Goal: Task Accomplishment & Management: Use online tool/utility

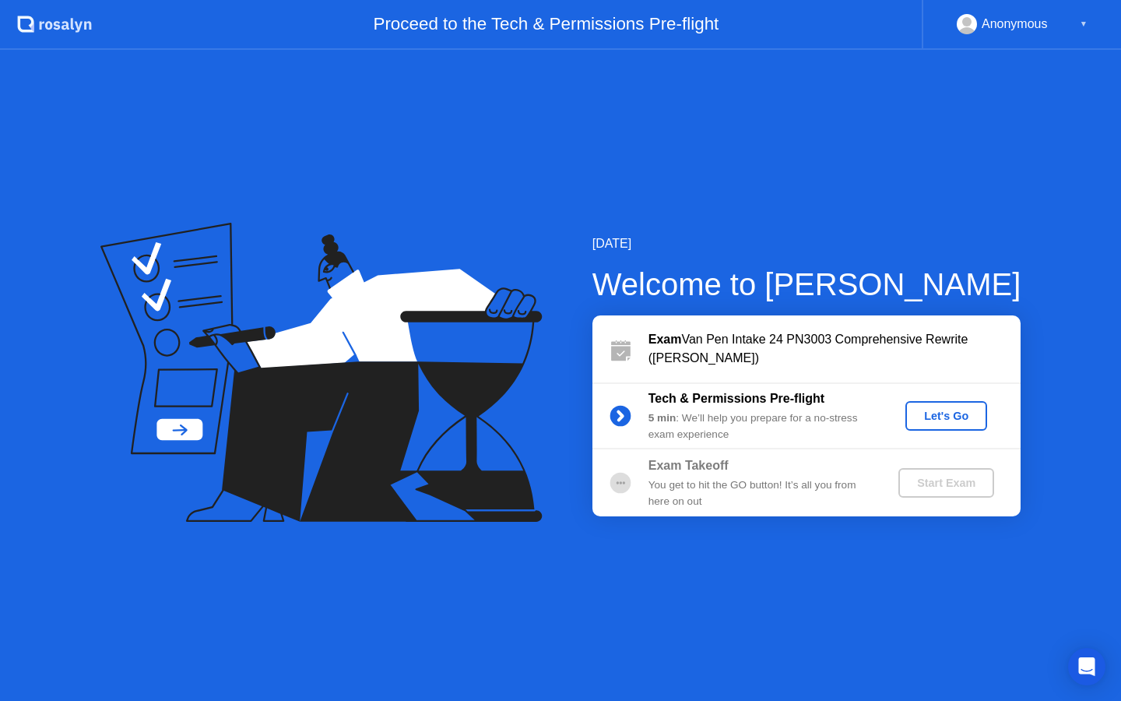
click at [939, 412] on div "Let's Go" at bounding box center [946, 415] width 69 height 12
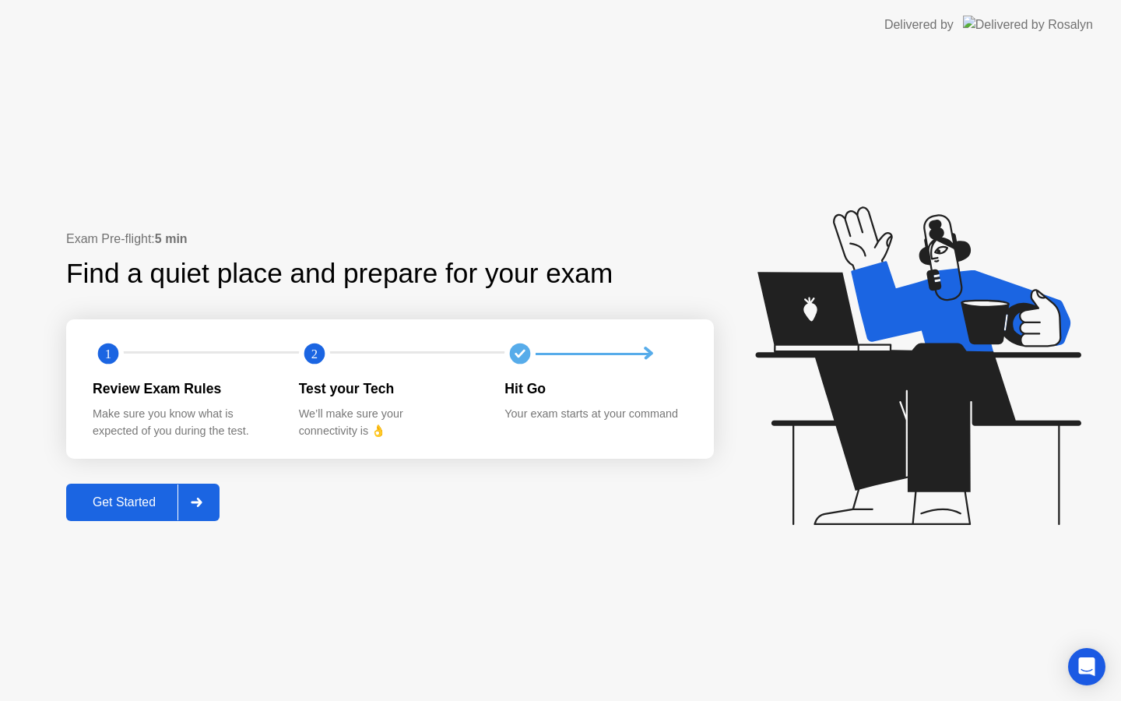
click at [129, 501] on div "Get Started" at bounding box center [124, 502] width 107 height 14
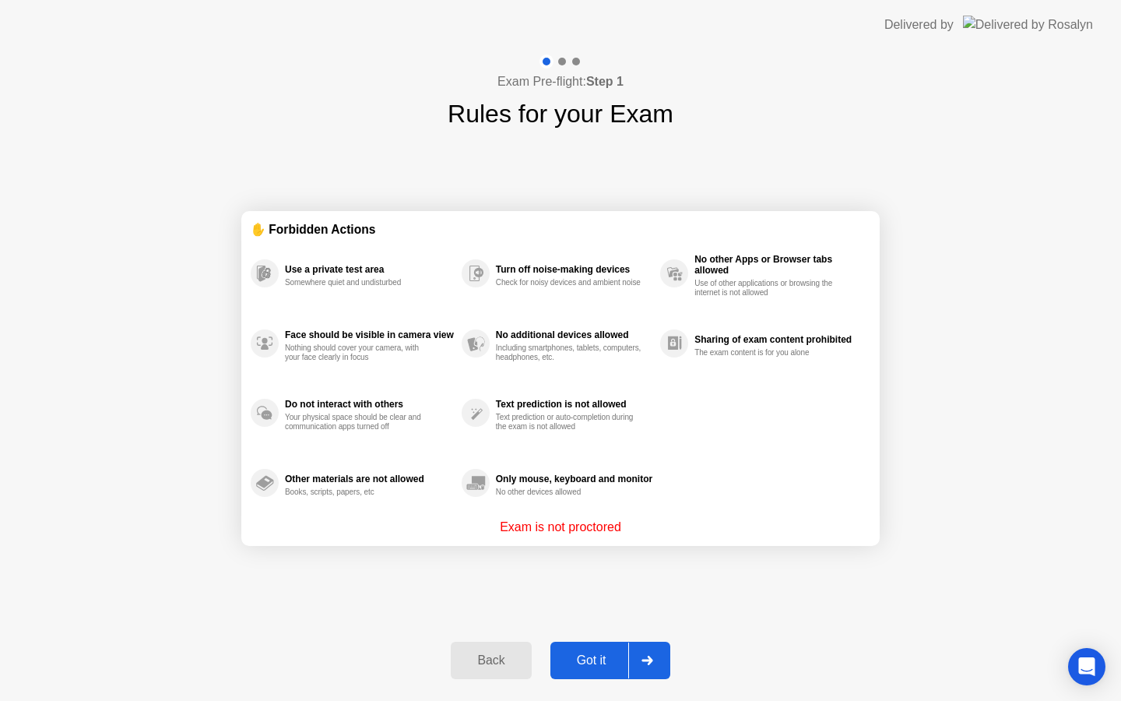
click at [588, 648] on button "Got it" at bounding box center [610, 659] width 120 height 37
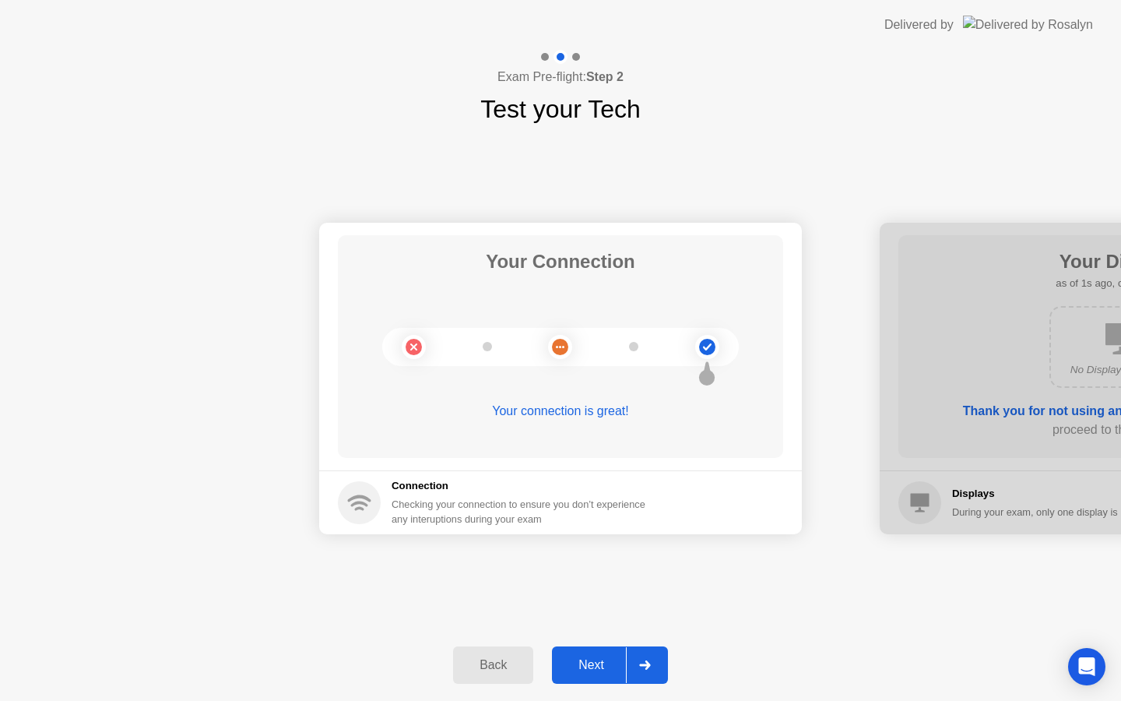
click at [597, 664] on div "Next" at bounding box center [591, 665] width 69 height 14
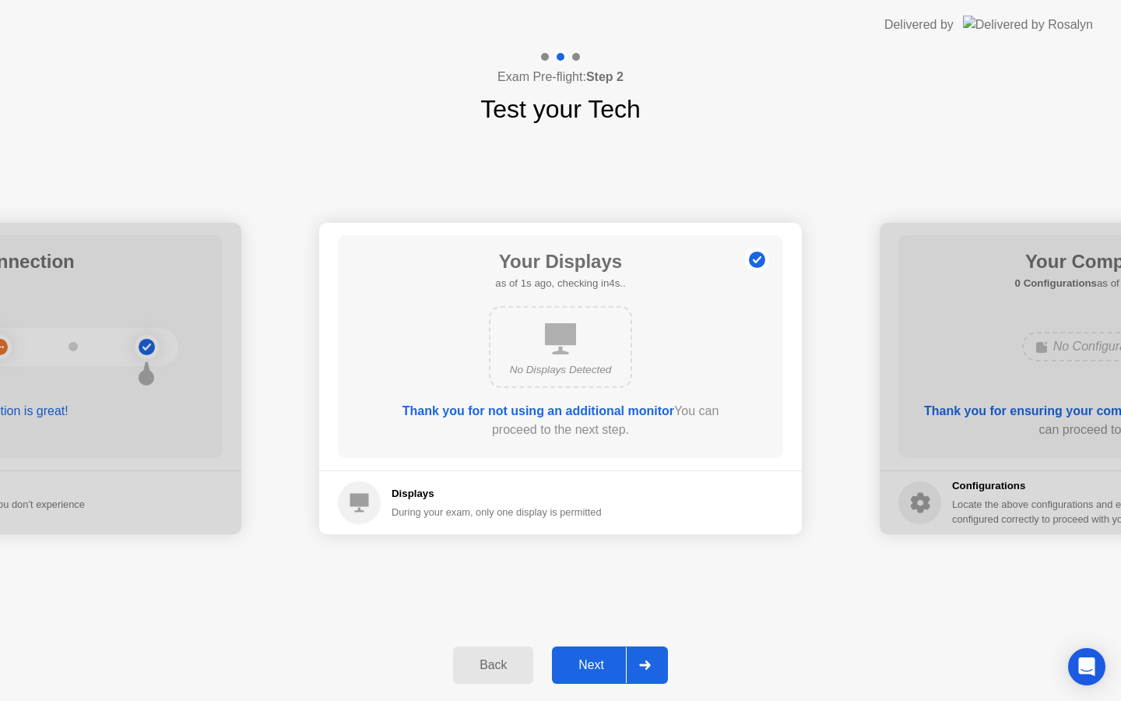
click at [588, 666] on div "Next" at bounding box center [591, 665] width 69 height 14
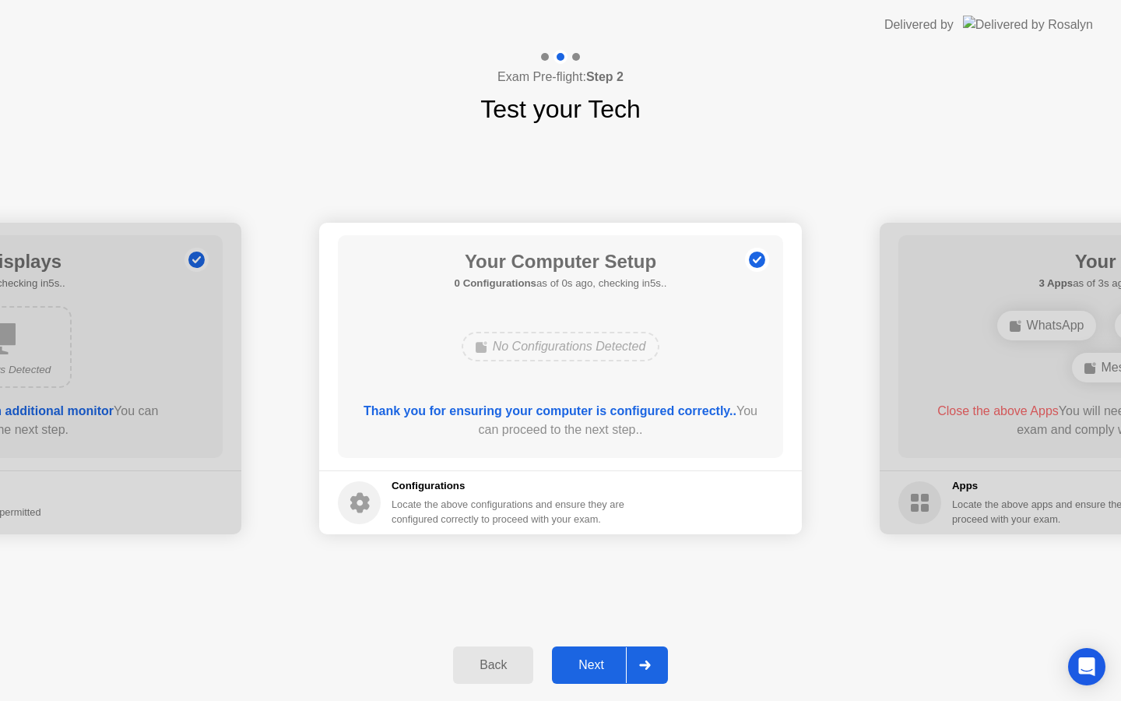
click at [588, 666] on div "Next" at bounding box center [591, 665] width 69 height 14
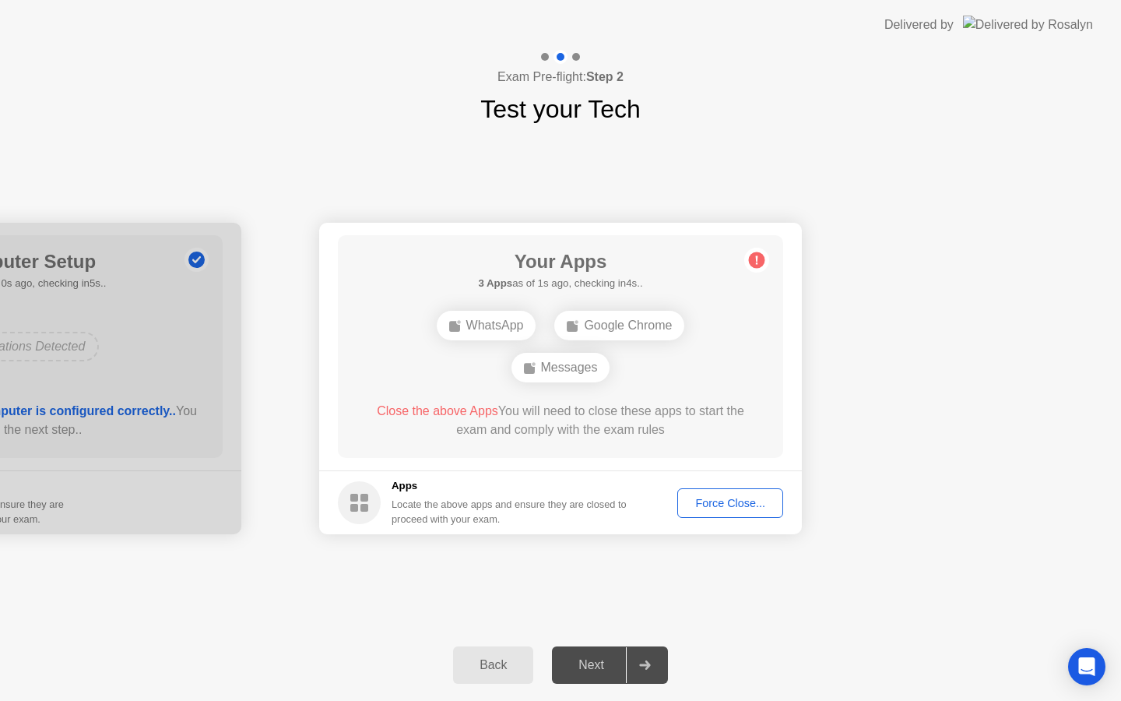
click at [738, 490] on button "Force Close..." at bounding box center [730, 503] width 106 height 30
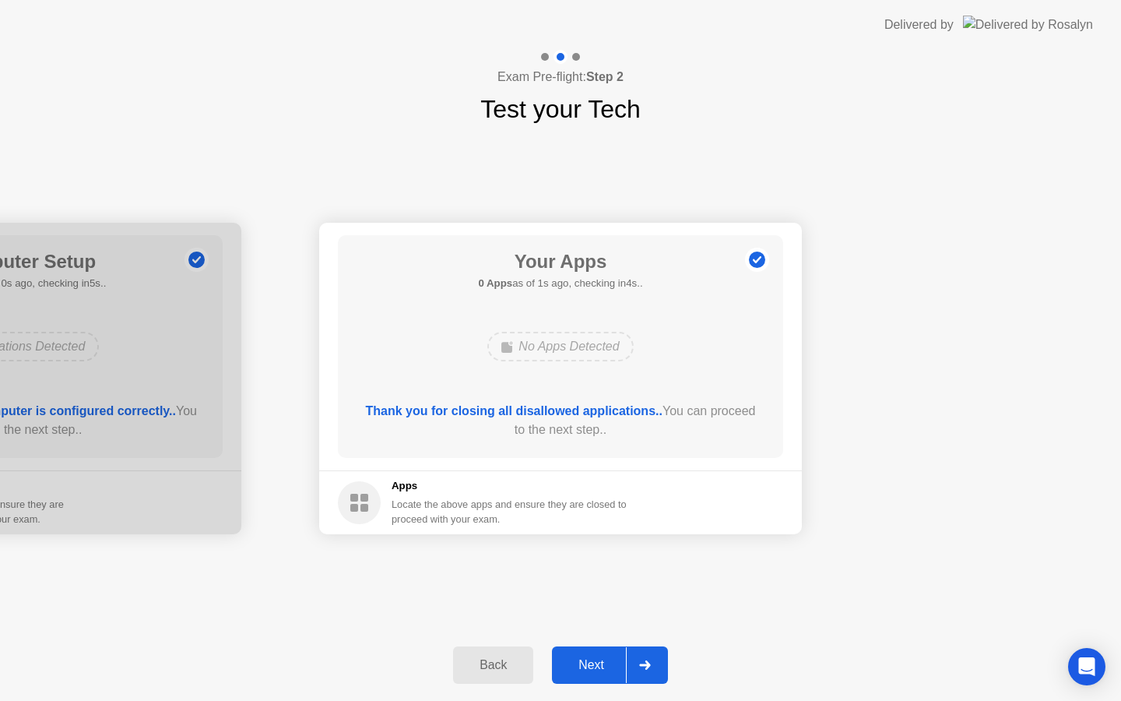
click at [605, 659] on div "Next" at bounding box center [591, 665] width 69 height 14
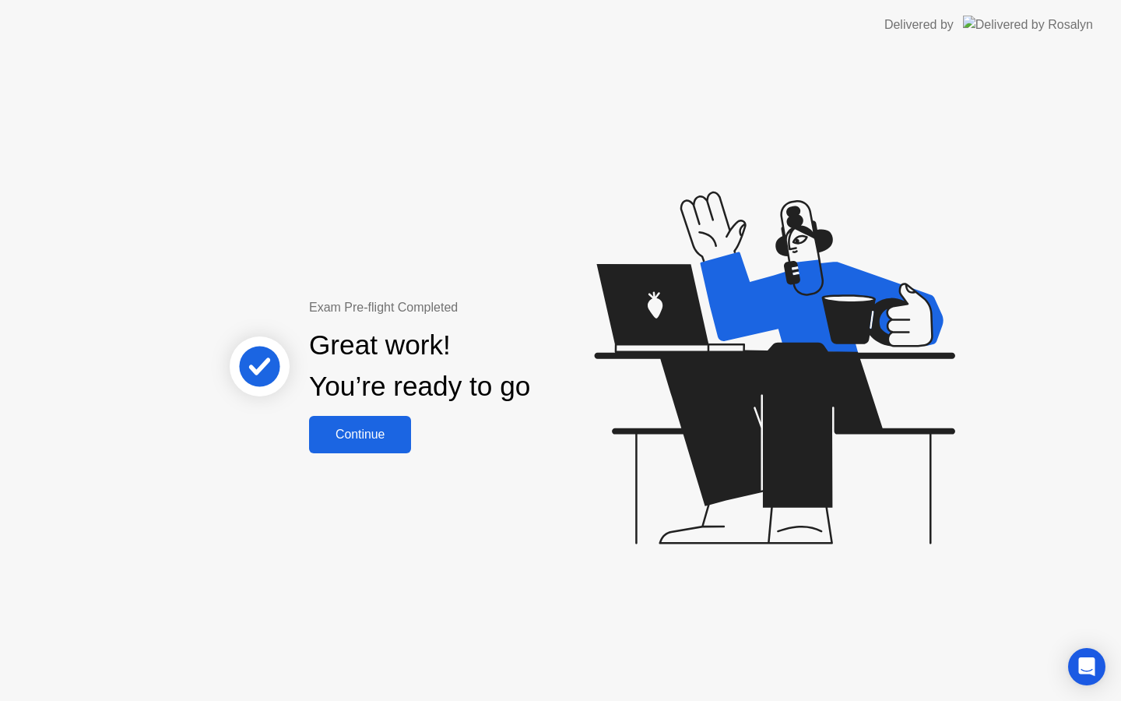
click at [378, 432] on div "Continue" at bounding box center [360, 434] width 93 height 14
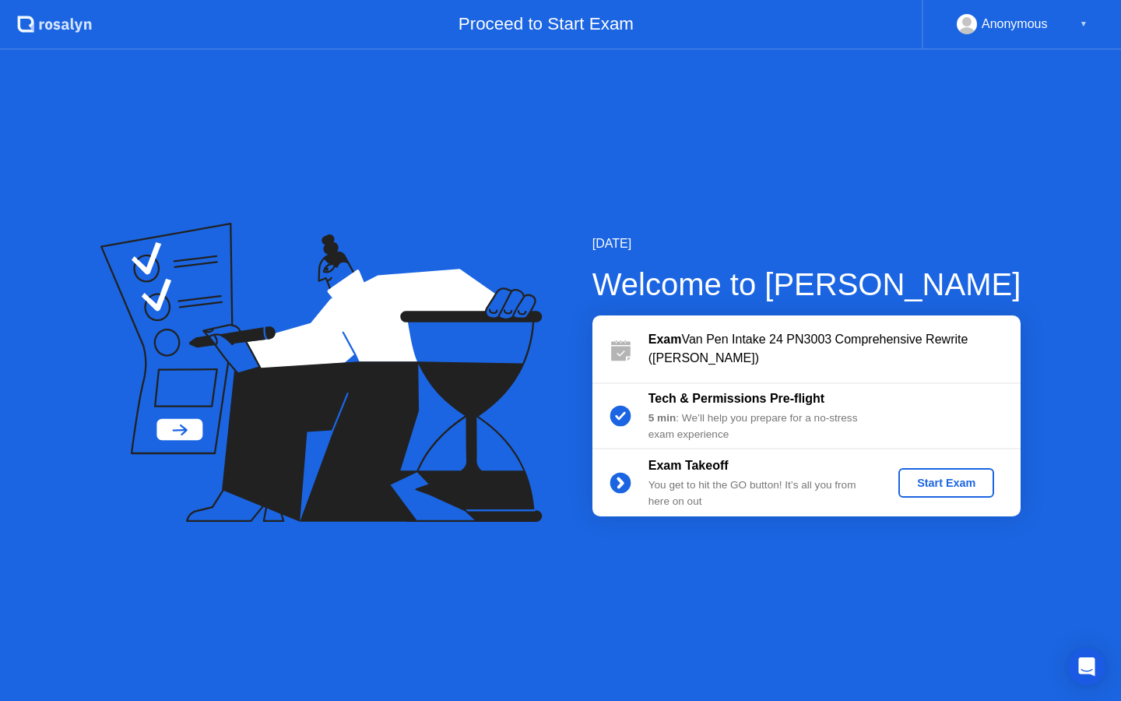
click at [954, 486] on div "Start Exam" at bounding box center [946, 482] width 83 height 12
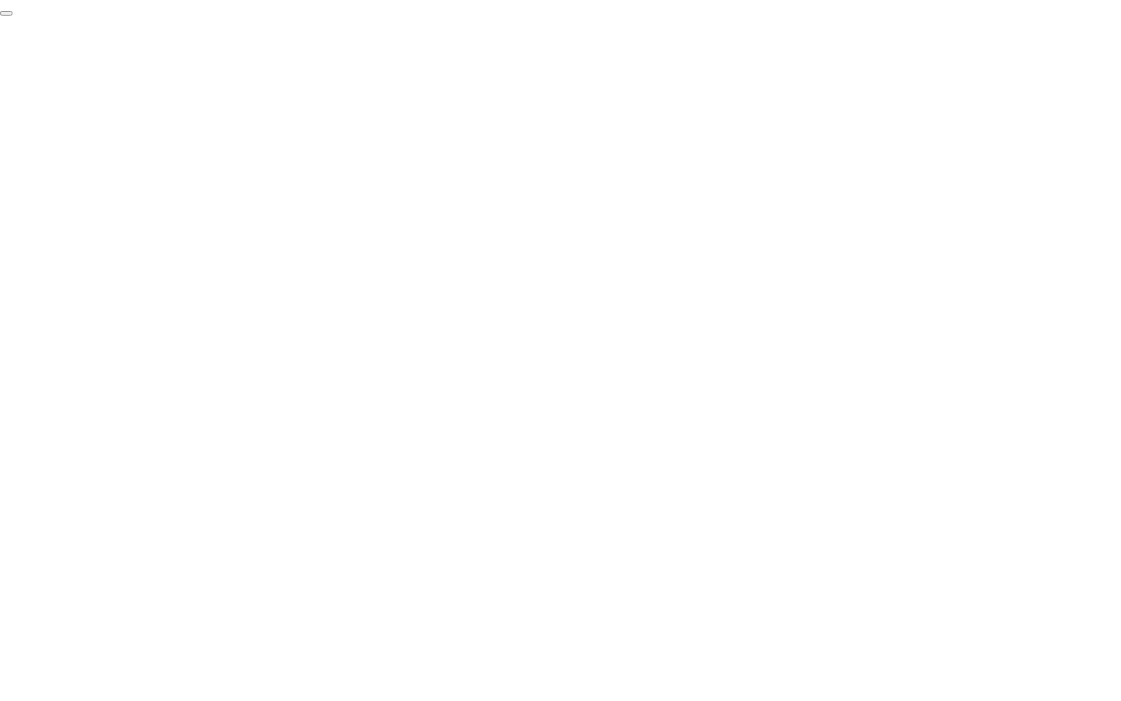
click div "End Proctoring Session"
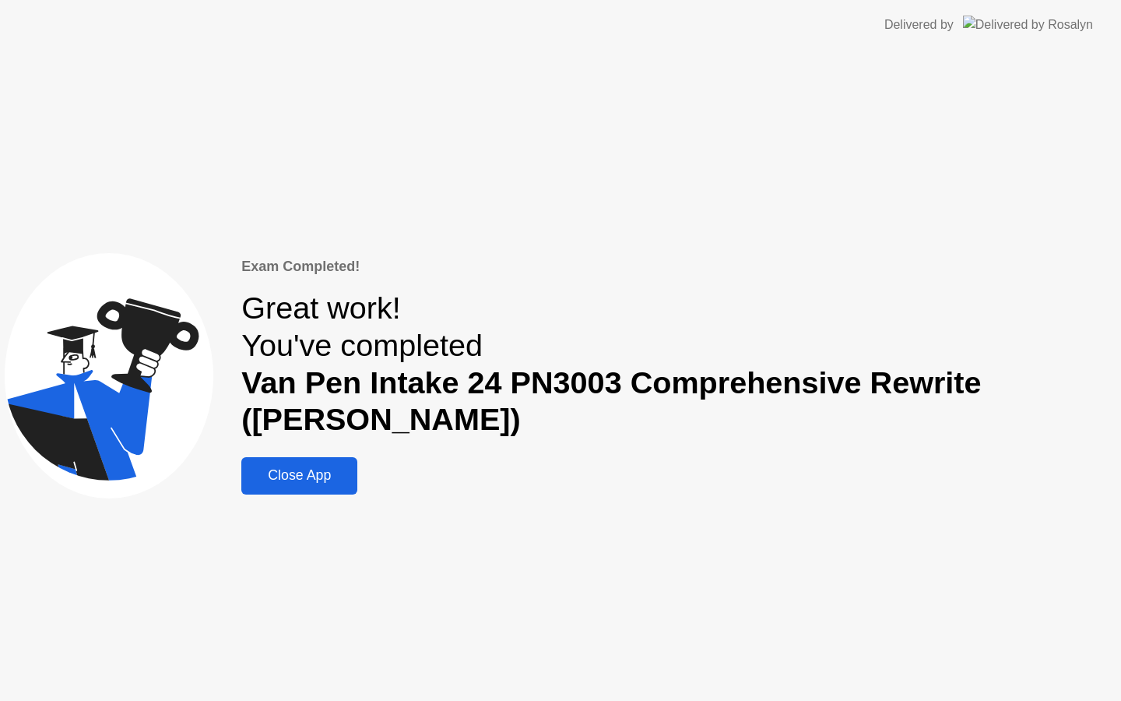
click at [328, 467] on div "Close App" at bounding box center [299, 475] width 107 height 16
